Goal: Task Accomplishment & Management: Manage account settings

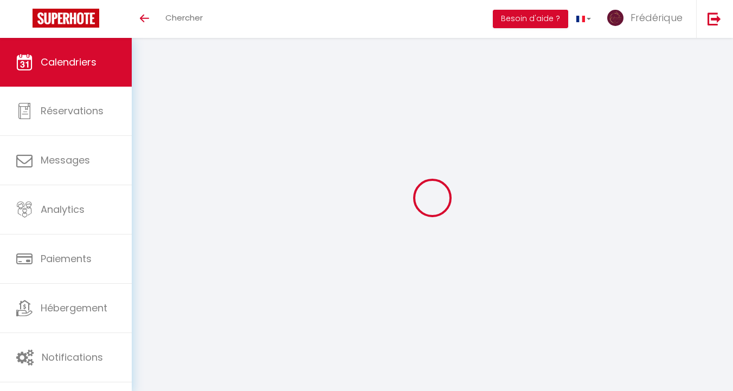
select select
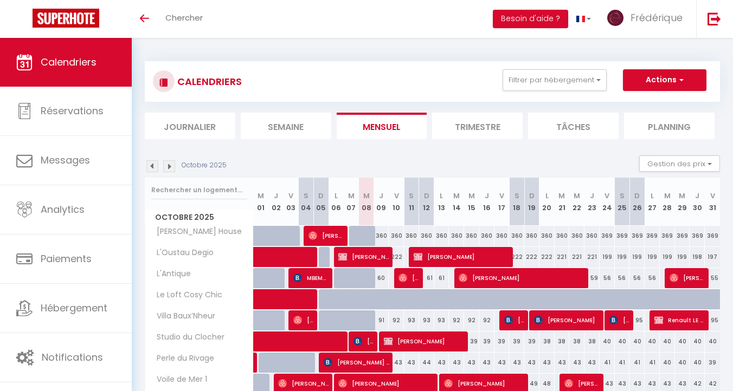
scroll to position [179, 0]
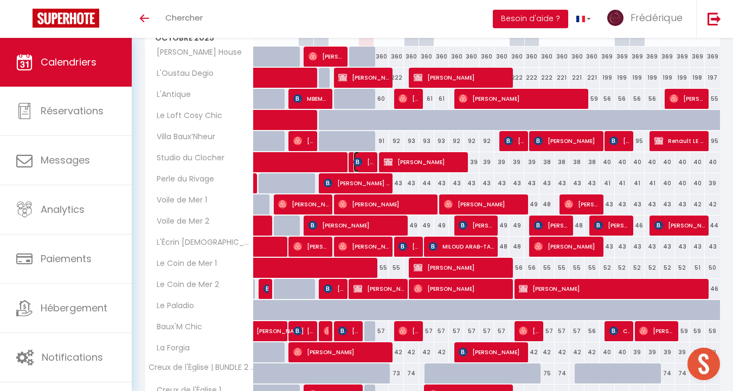
click at [360, 159] on img at bounding box center [357, 162] width 9 height 9
select select "OK"
select select "0"
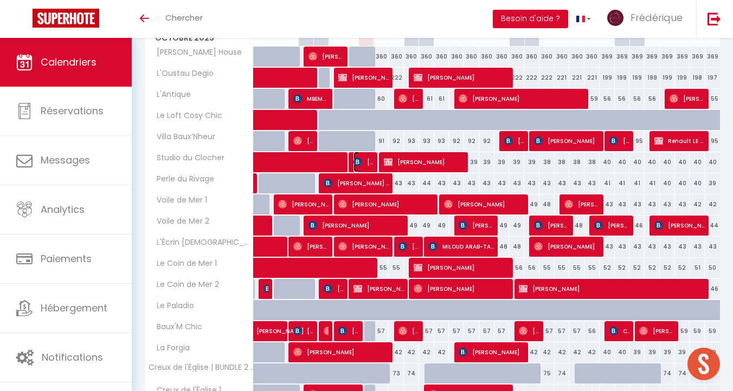
select select "1"
select select
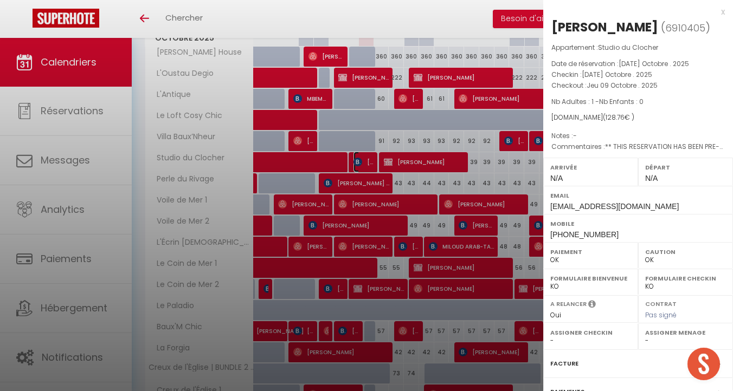
select select "31926"
click at [360, 159] on div at bounding box center [366, 195] width 733 height 391
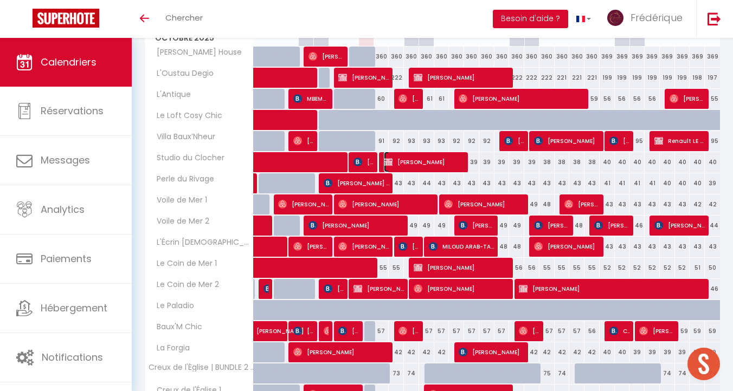
click at [435, 166] on span "[PERSON_NAME]" at bounding box center [424, 162] width 81 height 21
select select "KO"
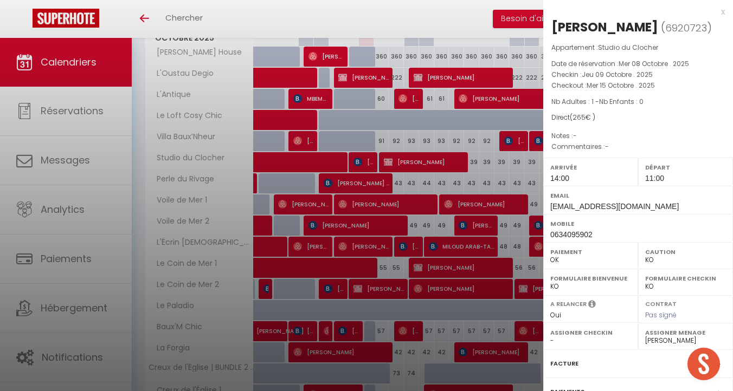
click at [722, 12] on div "x" at bounding box center [634, 11] width 182 height 13
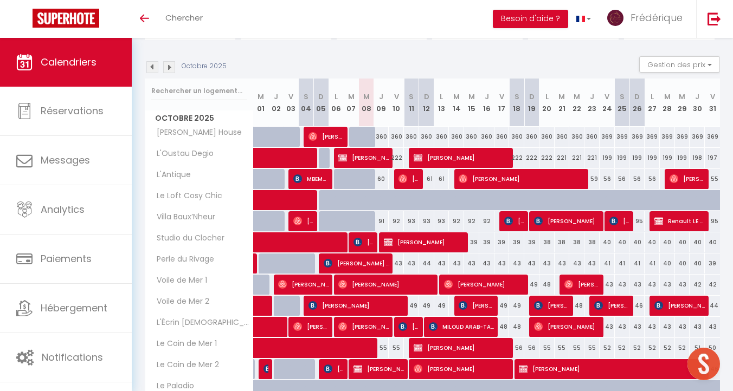
scroll to position [95, 0]
